Goal: Check status

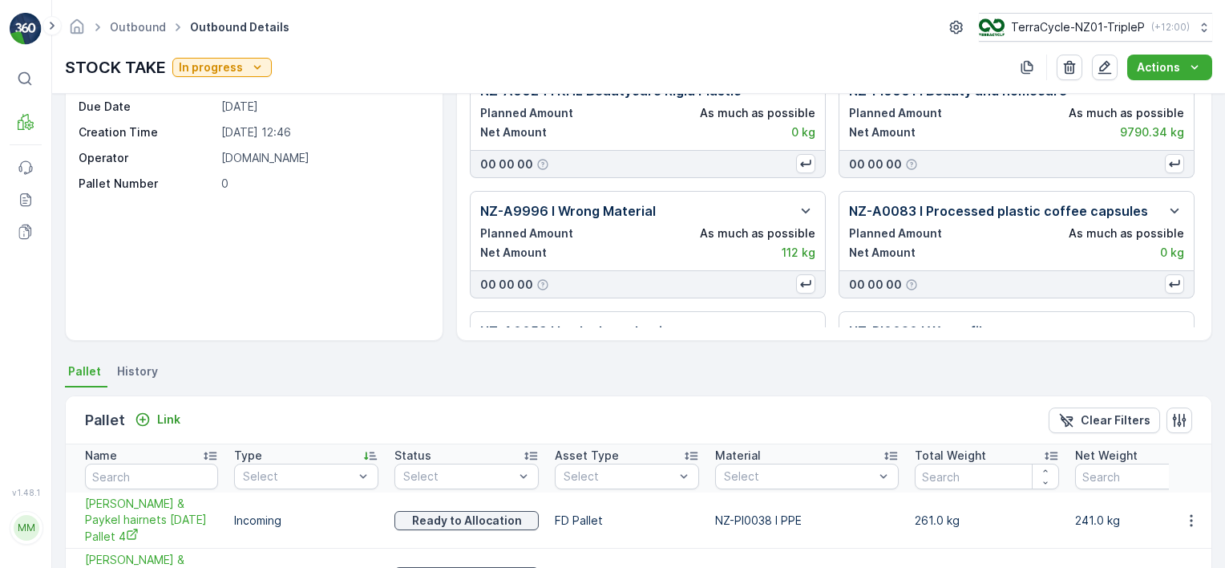
scroll to position [87, 0]
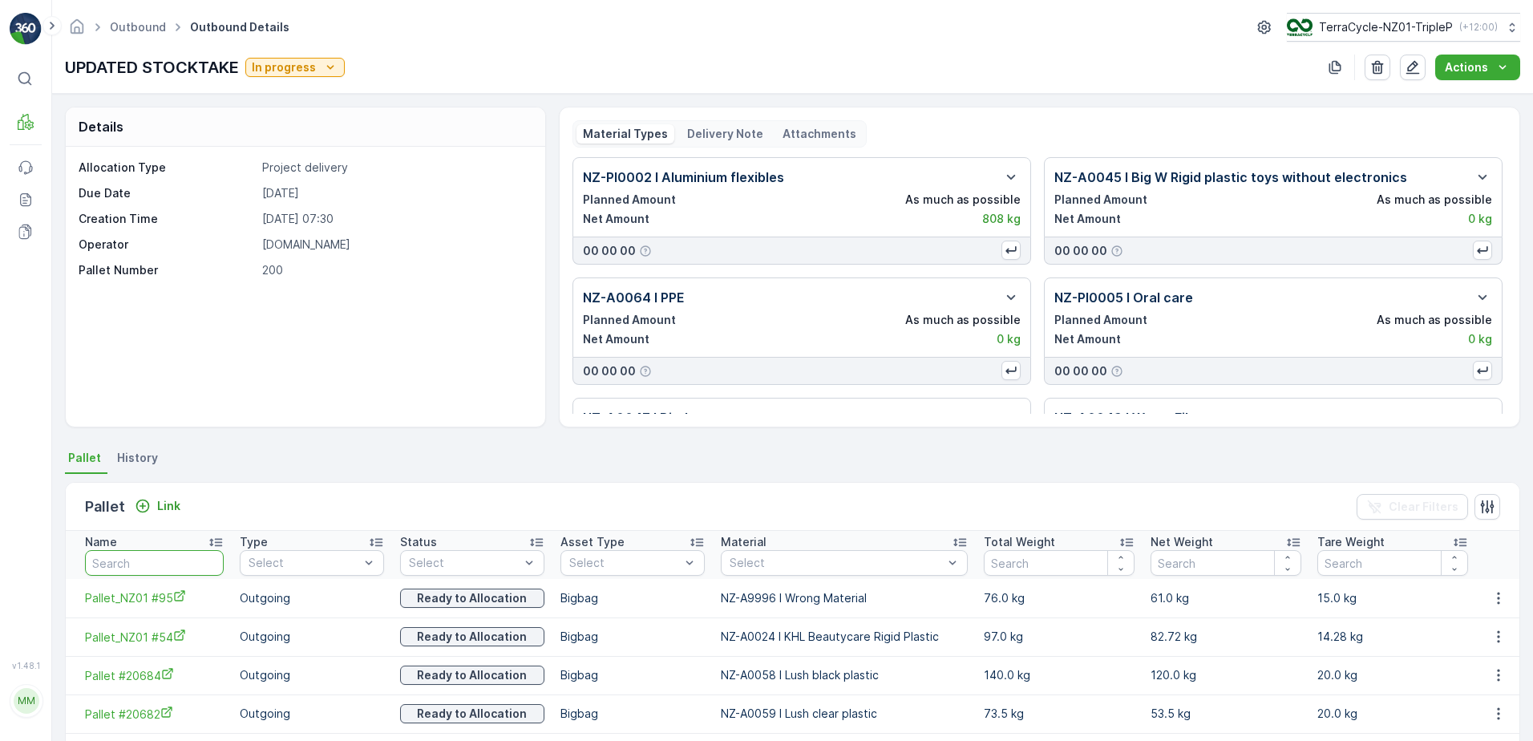
click at [131, 564] on input "text" at bounding box center [154, 563] width 139 height 26
type input "20285"
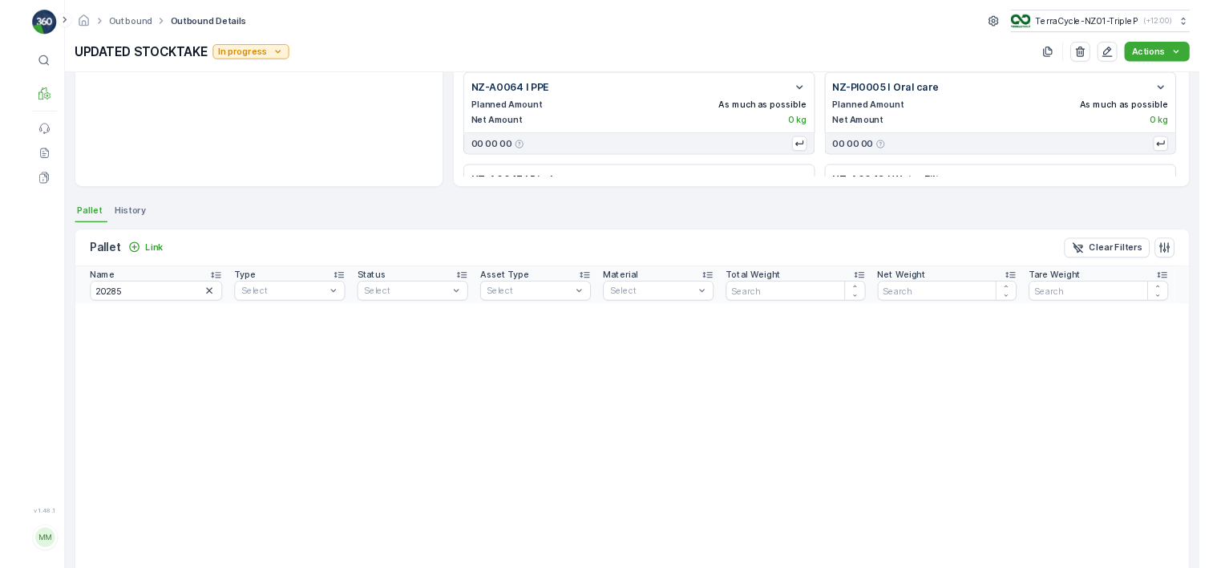
scroll to position [160, 0]
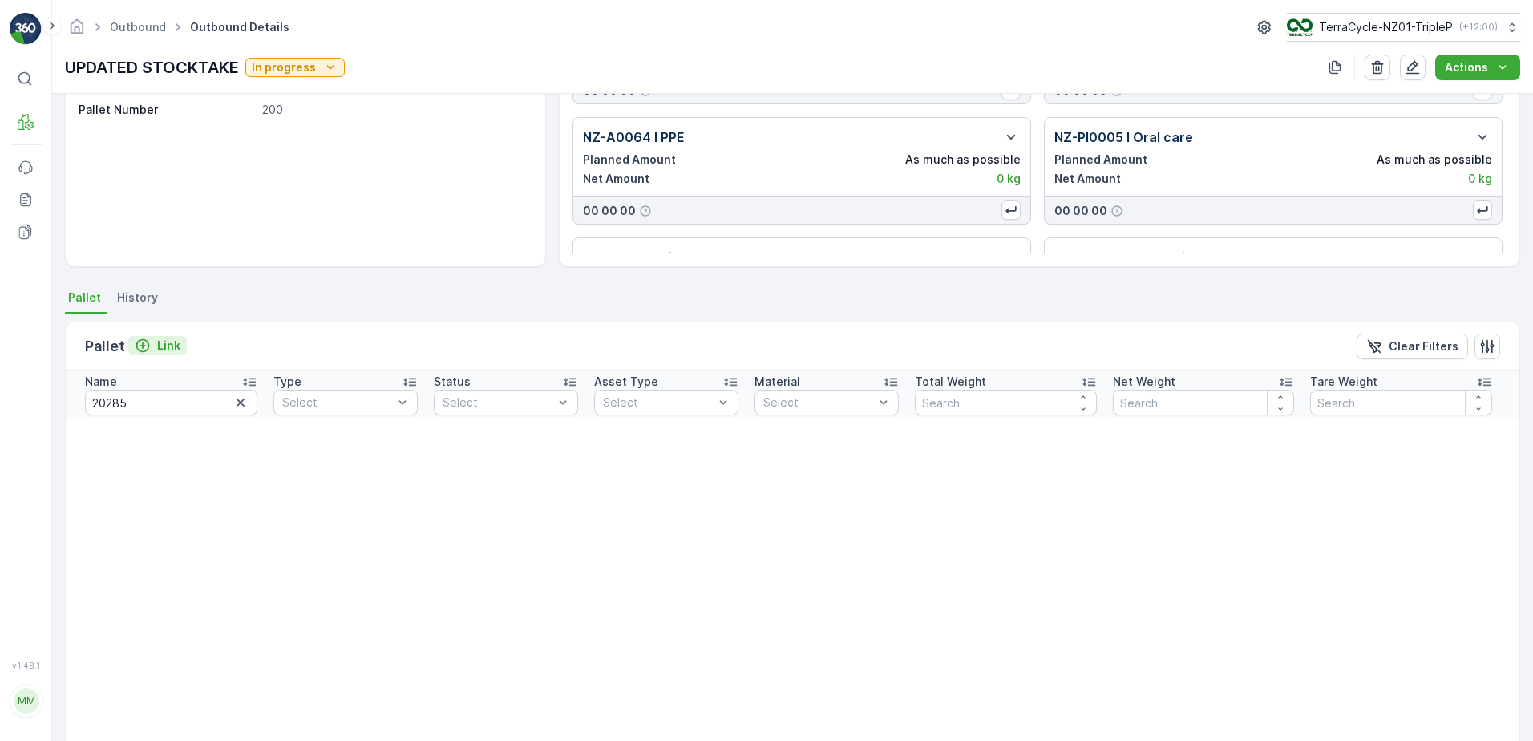
click at [172, 348] on p "Link" at bounding box center [168, 345] width 23 height 16
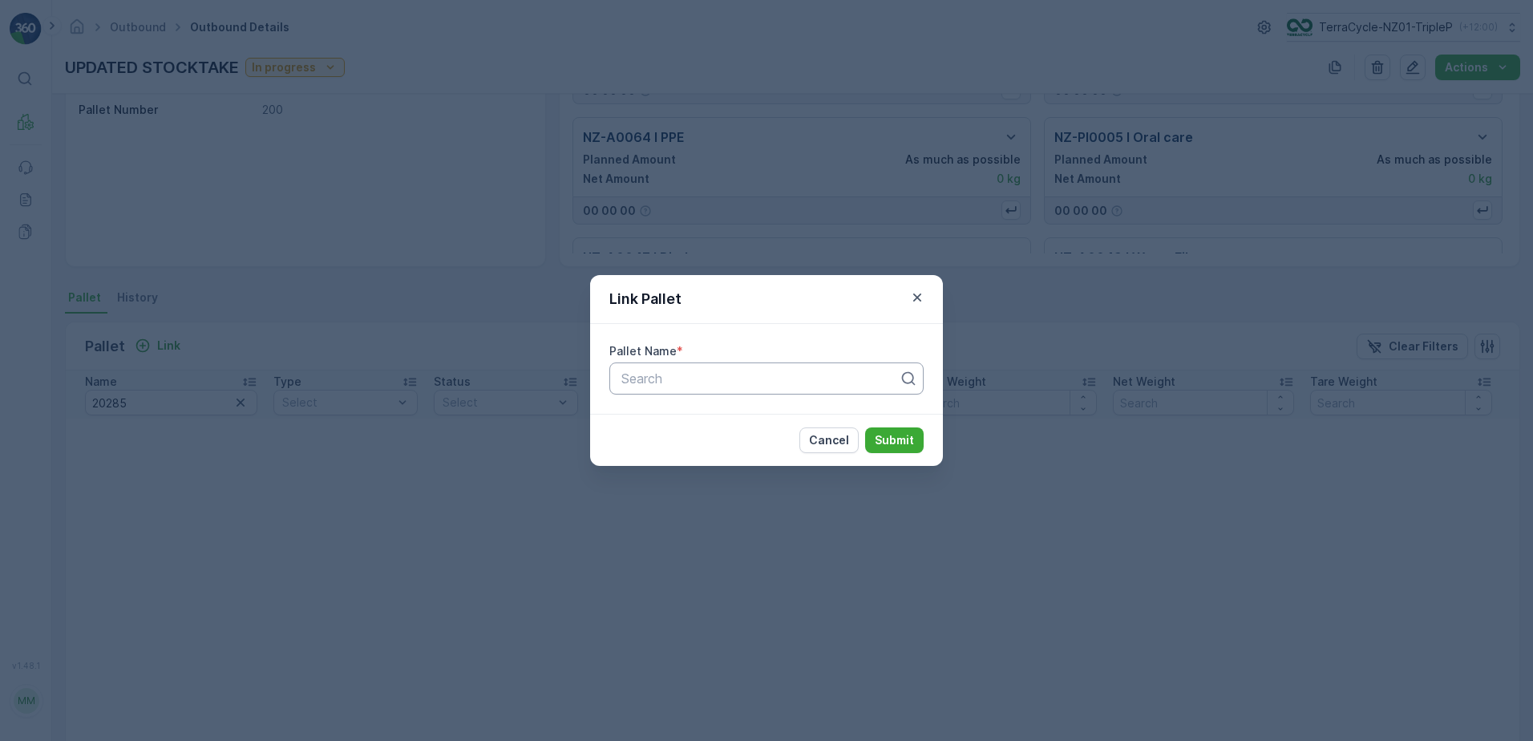
click at [681, 392] on div "Search" at bounding box center [766, 378] width 314 height 32
type input "20285"
